Goal: Task Accomplishment & Management: Manage account settings

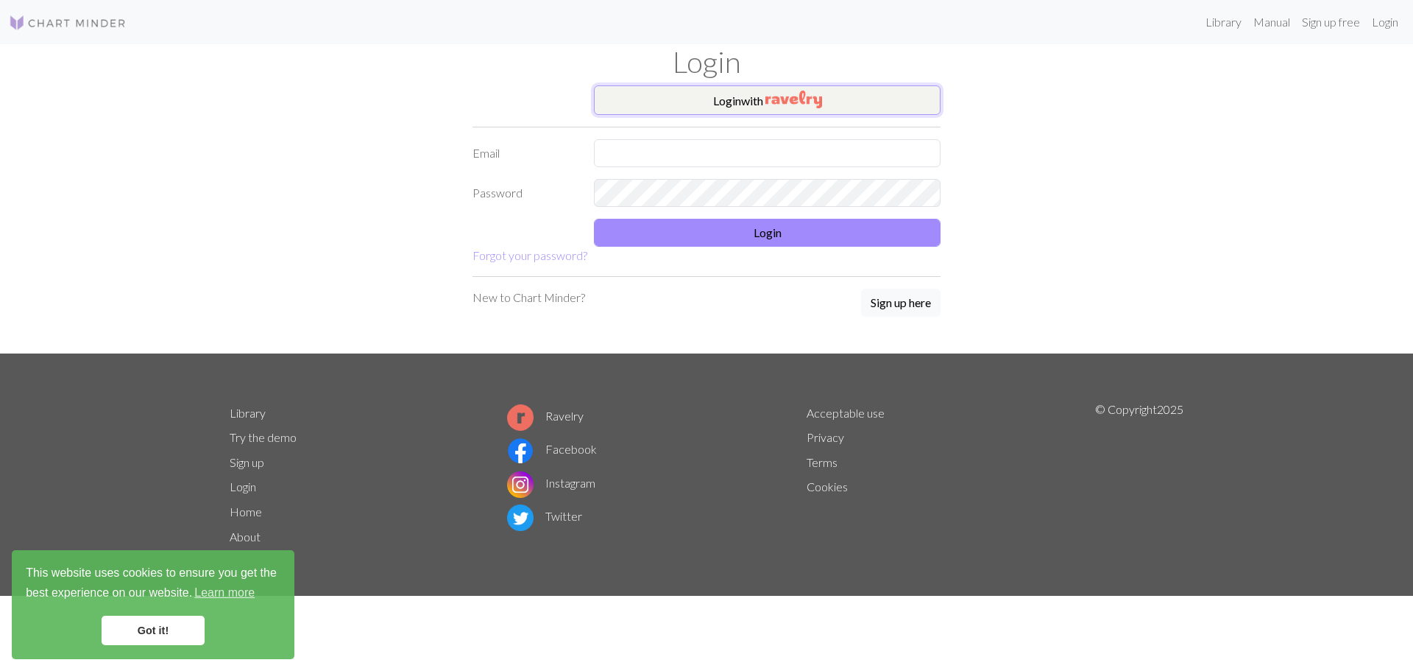
click at [766, 105] on button "Login with" at bounding box center [767, 99] width 347 height 29
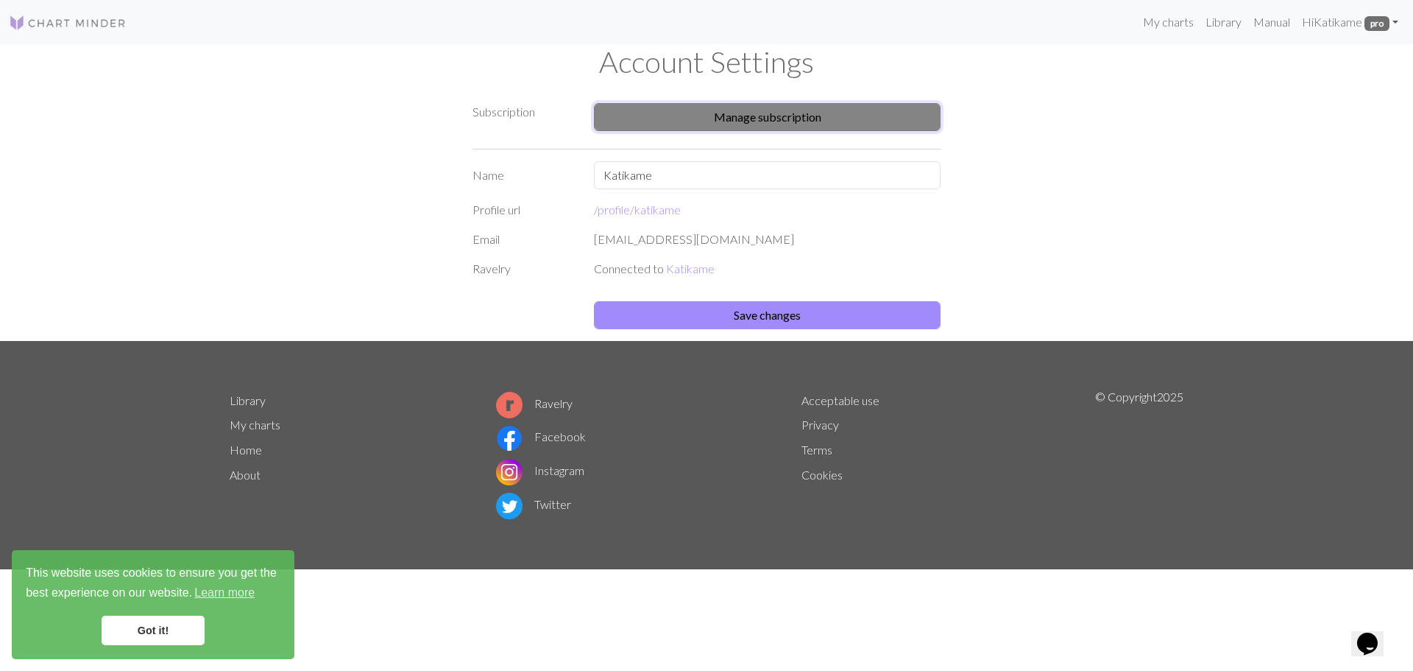
click at [781, 118] on button "Manage subscription" at bounding box center [767, 117] width 347 height 28
click at [71, 18] on img at bounding box center [68, 23] width 118 height 18
